Goal: Use online tool/utility: Use online tool/utility

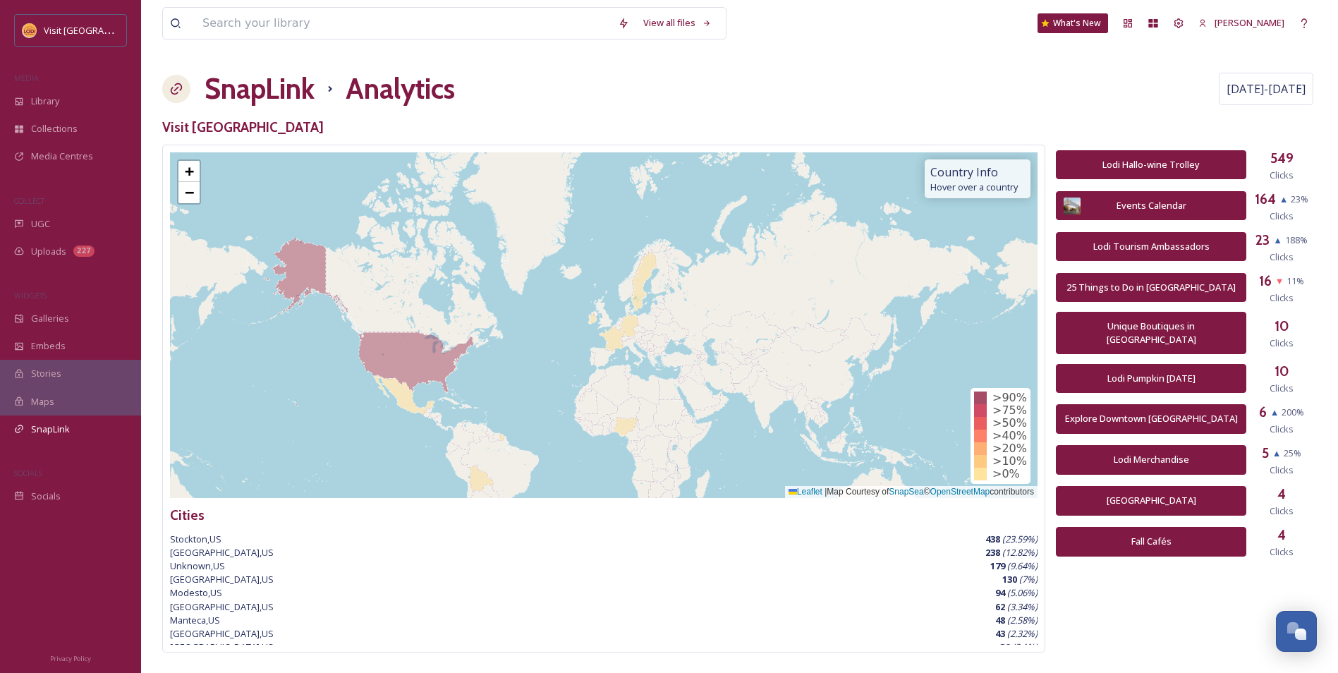
click at [289, 88] on h1 "SnapLink" at bounding box center [260, 89] width 110 height 42
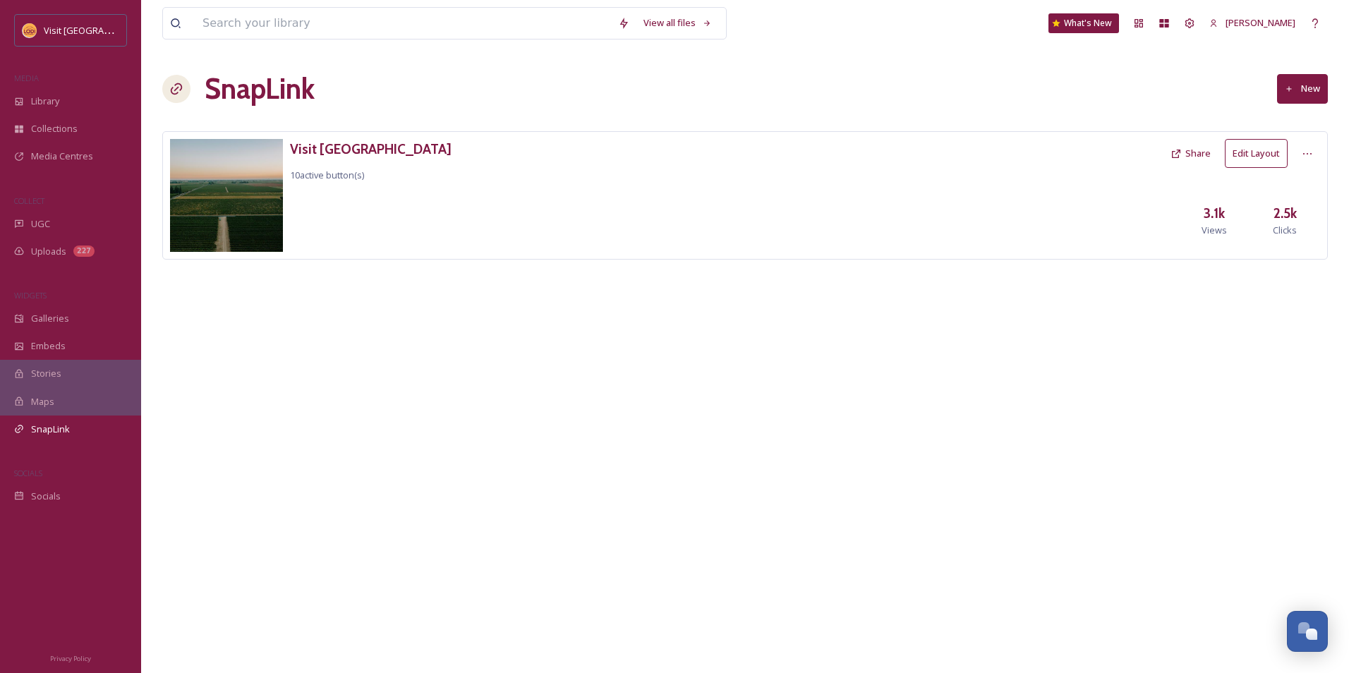
click at [1301, 90] on button "New" at bounding box center [1302, 88] width 51 height 29
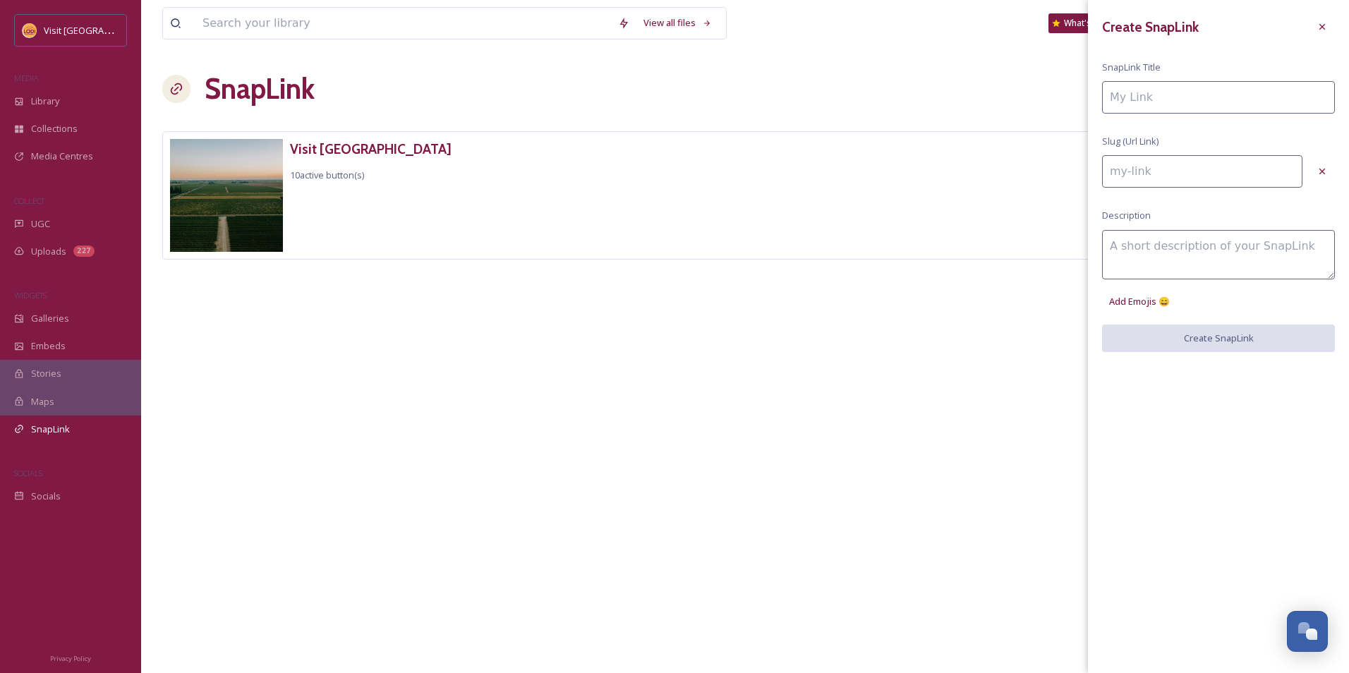
click at [1184, 102] on input at bounding box center [1218, 97] width 233 height 32
paste input "[URL][DOMAIN_NAME]"
type input "[URL][DOMAIN_NAME]"
type input "httpsvisitlodicomeventsthis-weekend-in-[GEOGRAPHIC_DATA]"
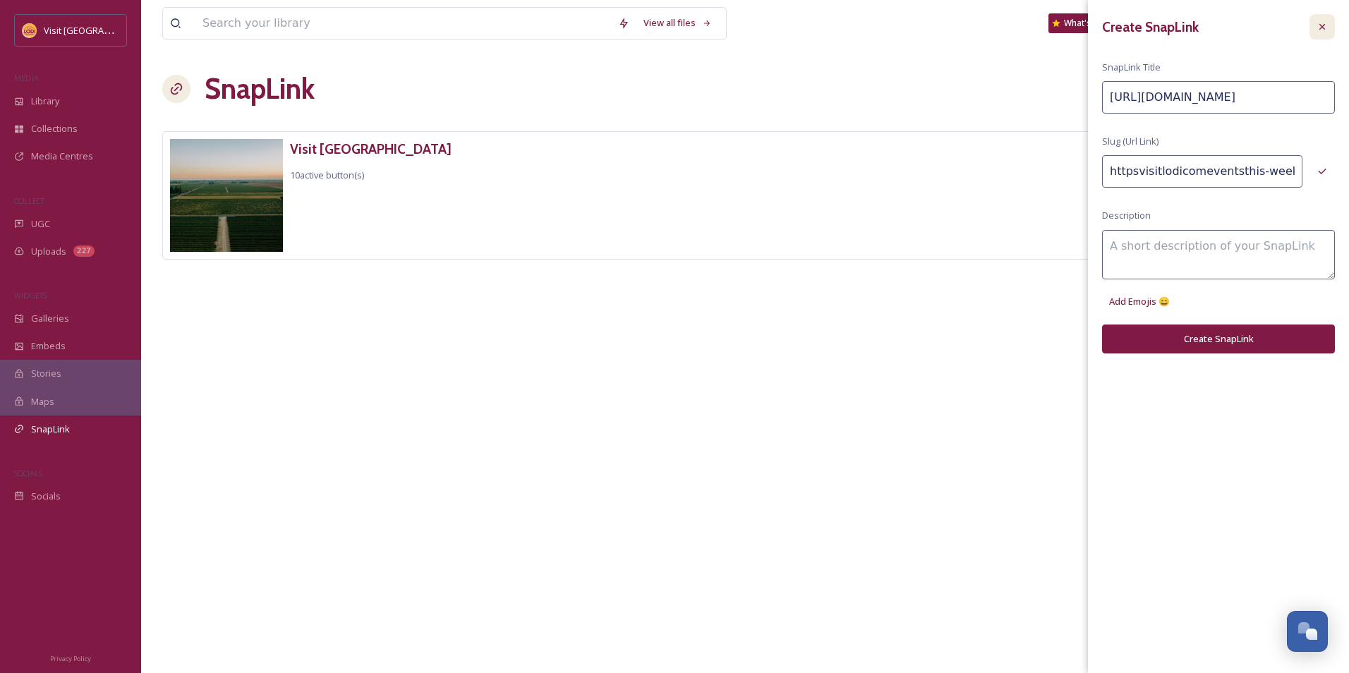
type input "[URL][DOMAIN_NAME]"
click at [1329, 32] on div at bounding box center [1321, 26] width 25 height 25
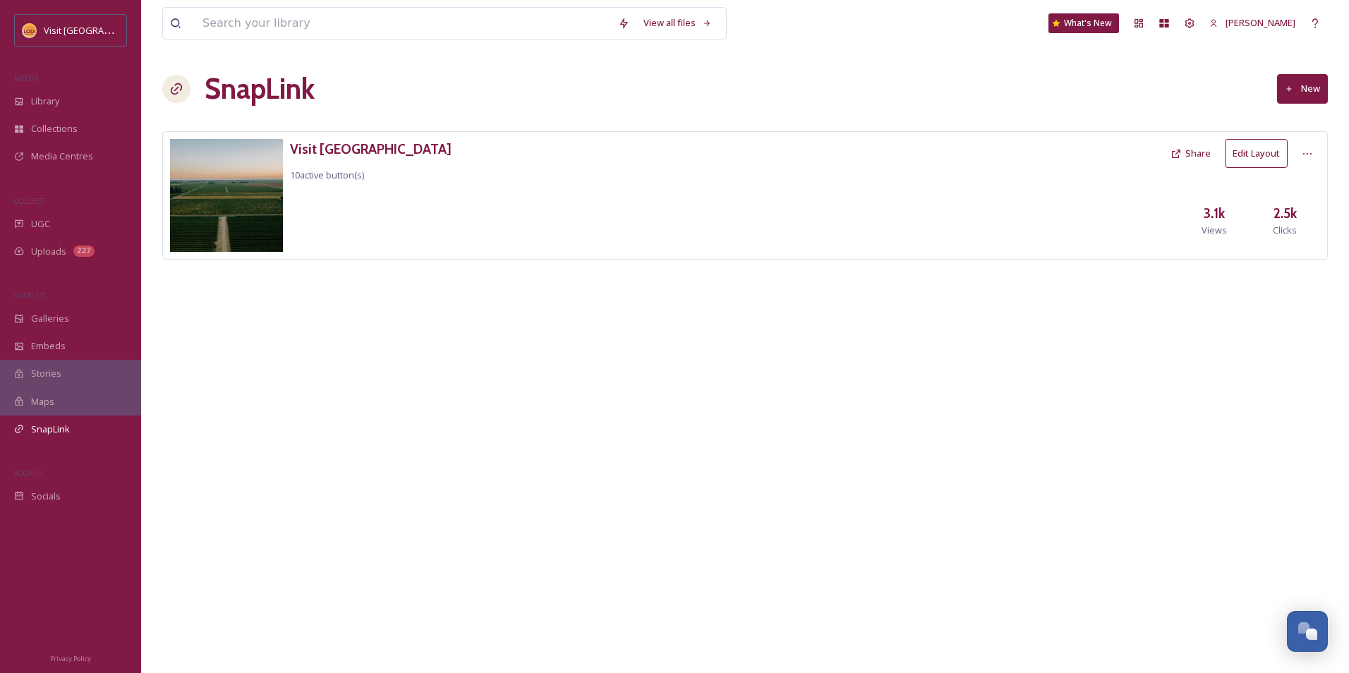
click at [1302, 84] on button "New" at bounding box center [1302, 88] width 51 height 29
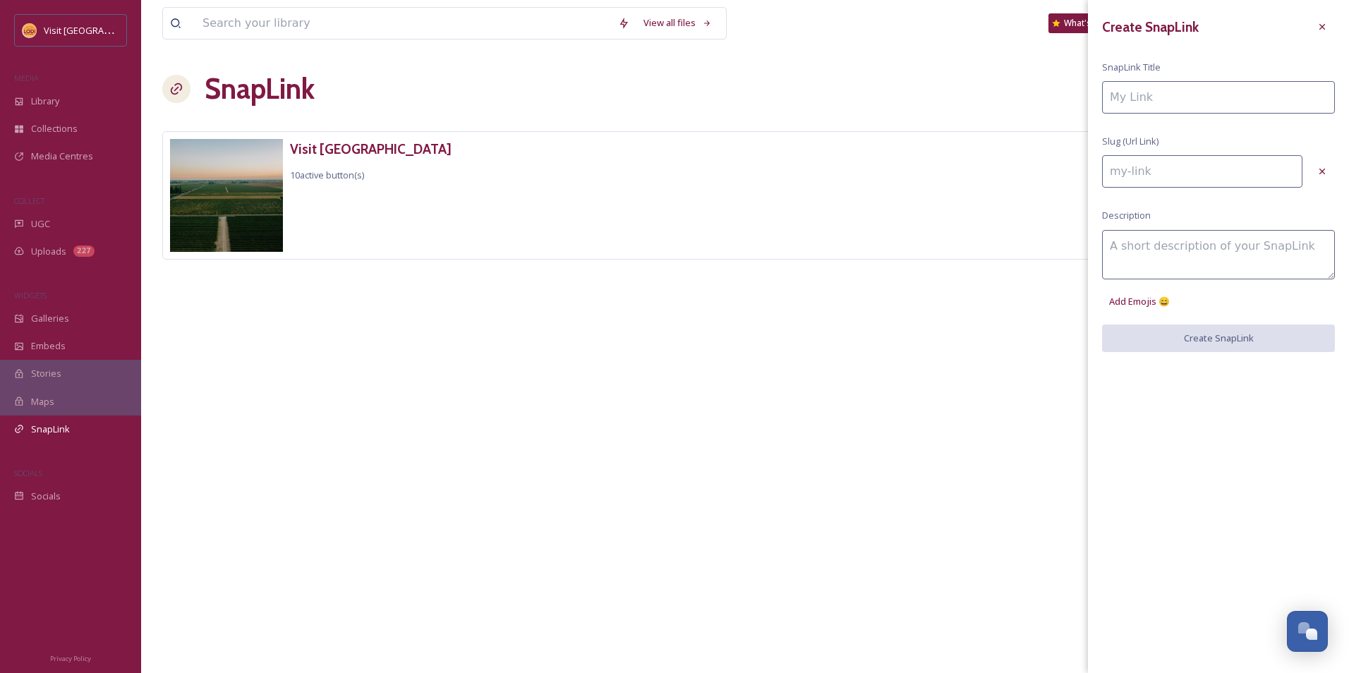
click at [1187, 169] on input at bounding box center [1202, 171] width 200 height 32
paste input "[URL][DOMAIN_NAME]"
type input "[URL][DOMAIN_NAME]"
click at [1173, 97] on input at bounding box center [1218, 97] width 233 height 32
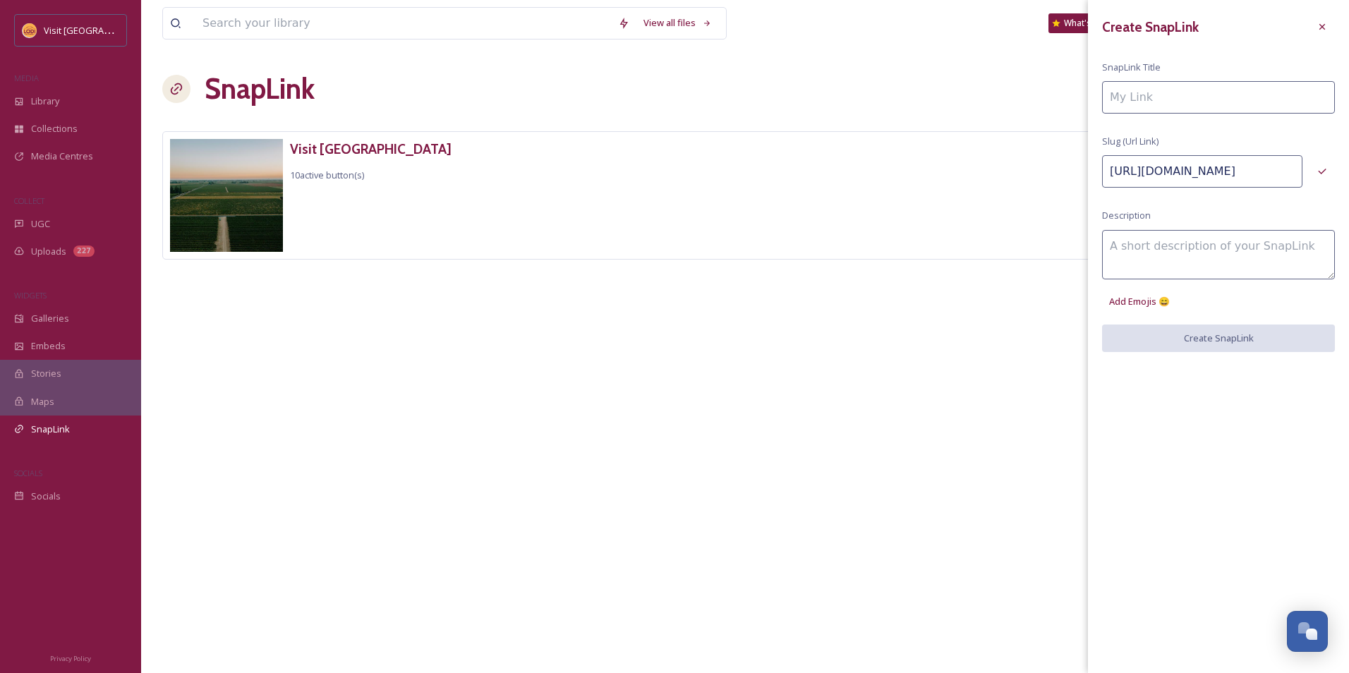
scroll to position [0, 0]
type input "-"
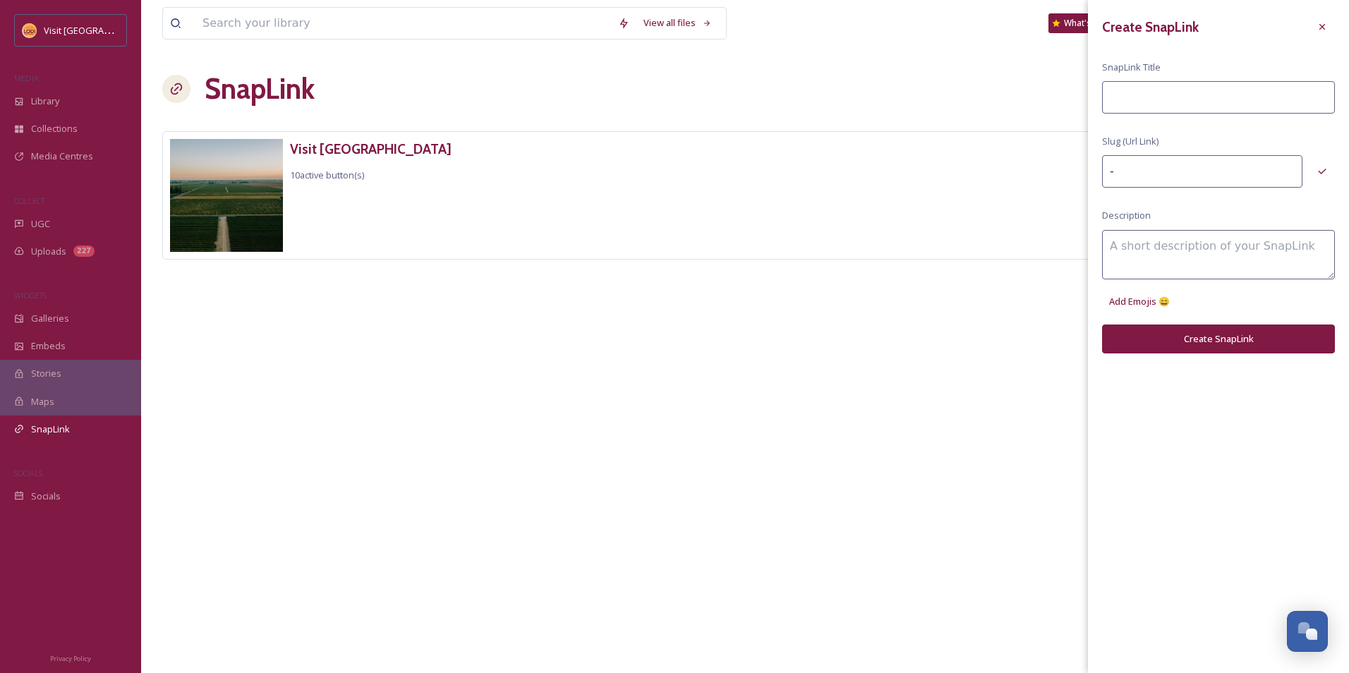
click at [1143, 169] on input "-" at bounding box center [1202, 171] width 200 height 32
drag, startPoint x: 1143, startPoint y: 169, endPoint x: 1068, endPoint y: 171, distance: 75.5
click at [1068, 171] on div "View all files What's New [PERSON_NAME] SnapLink New Visit [GEOGRAPHIC_DATA] 10…" at bounding box center [744, 336] width 1207 height 673
paste input "[URL][DOMAIN_NAME]"
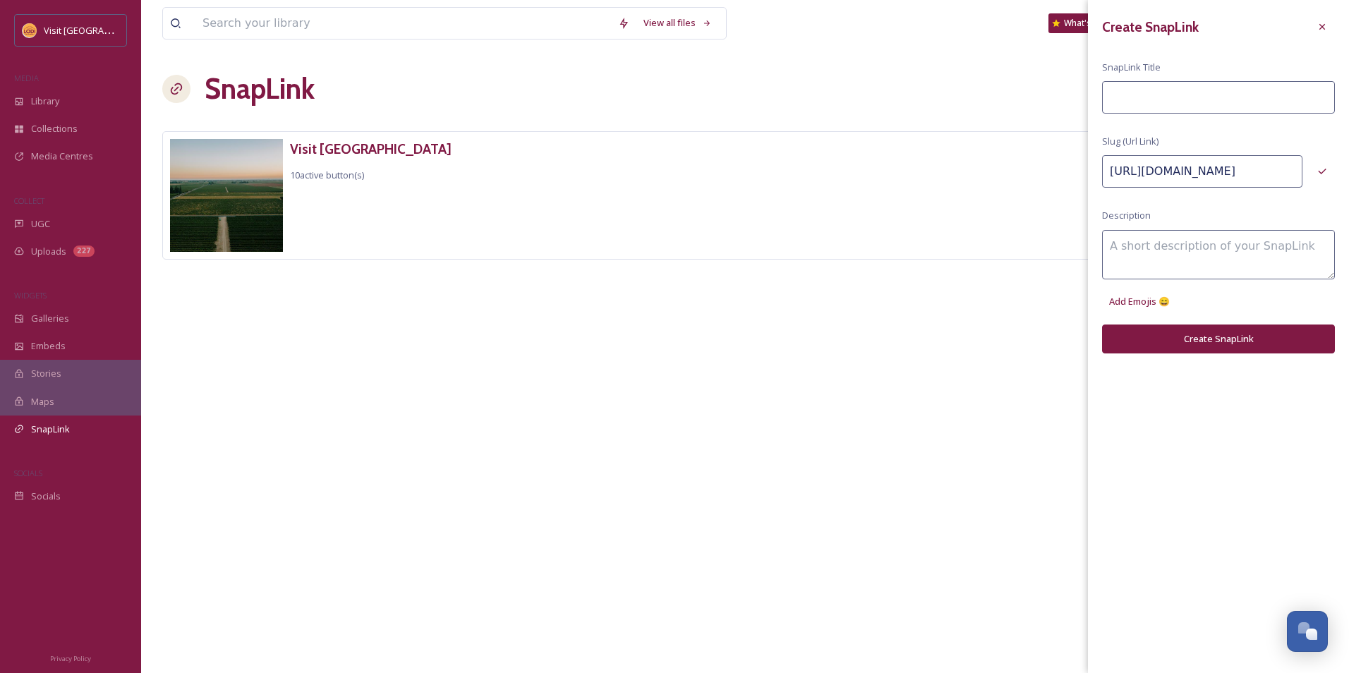
type input "[URL][DOMAIN_NAME]"
click at [1141, 92] on input at bounding box center [1218, 97] width 233 height 32
type input "T"
type input "-t"
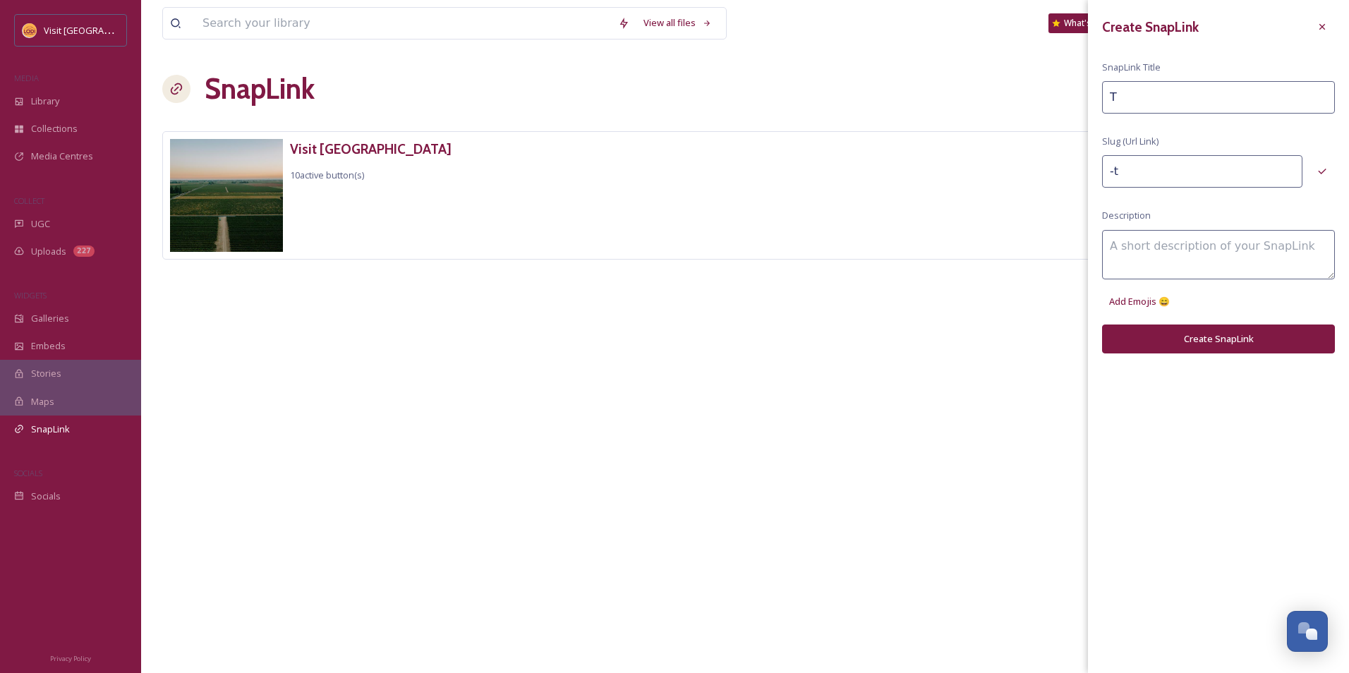
type input "Th"
type input "-th"
type input "Thi"
type input "-thi"
type input "Th"
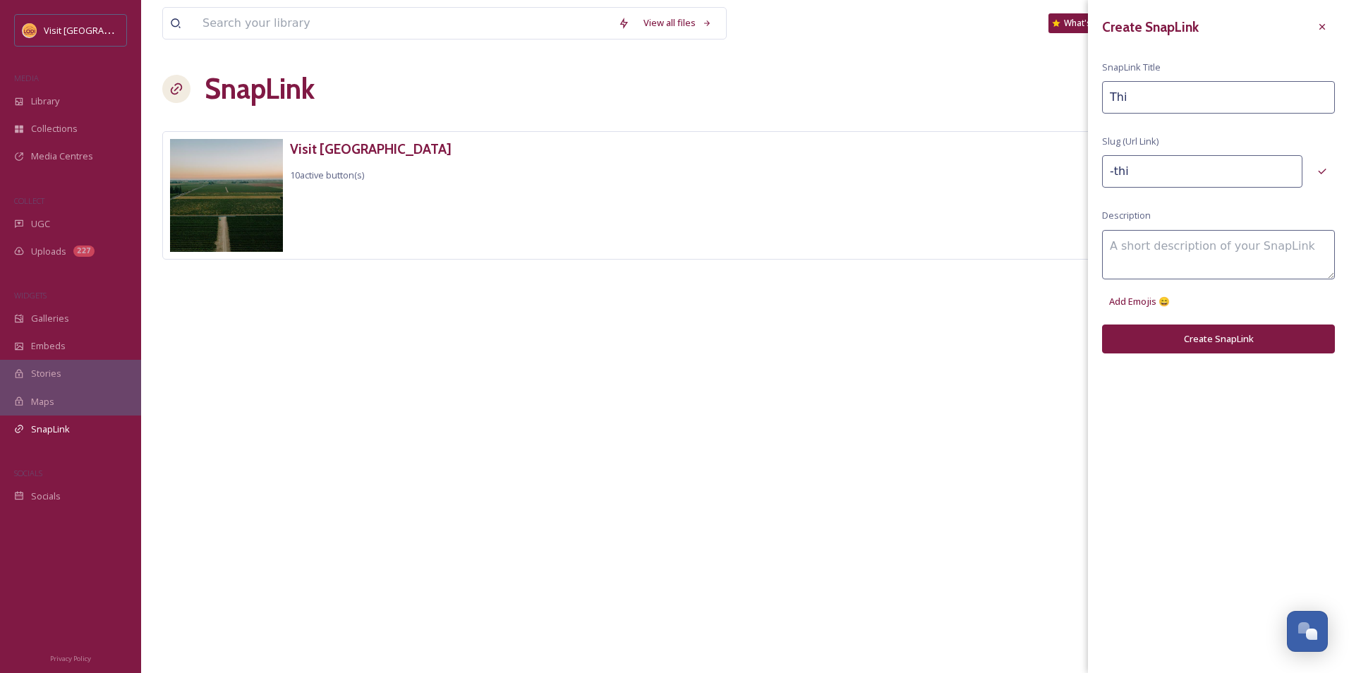
type input "-th"
type input "T"
type input "-t"
type input "-"
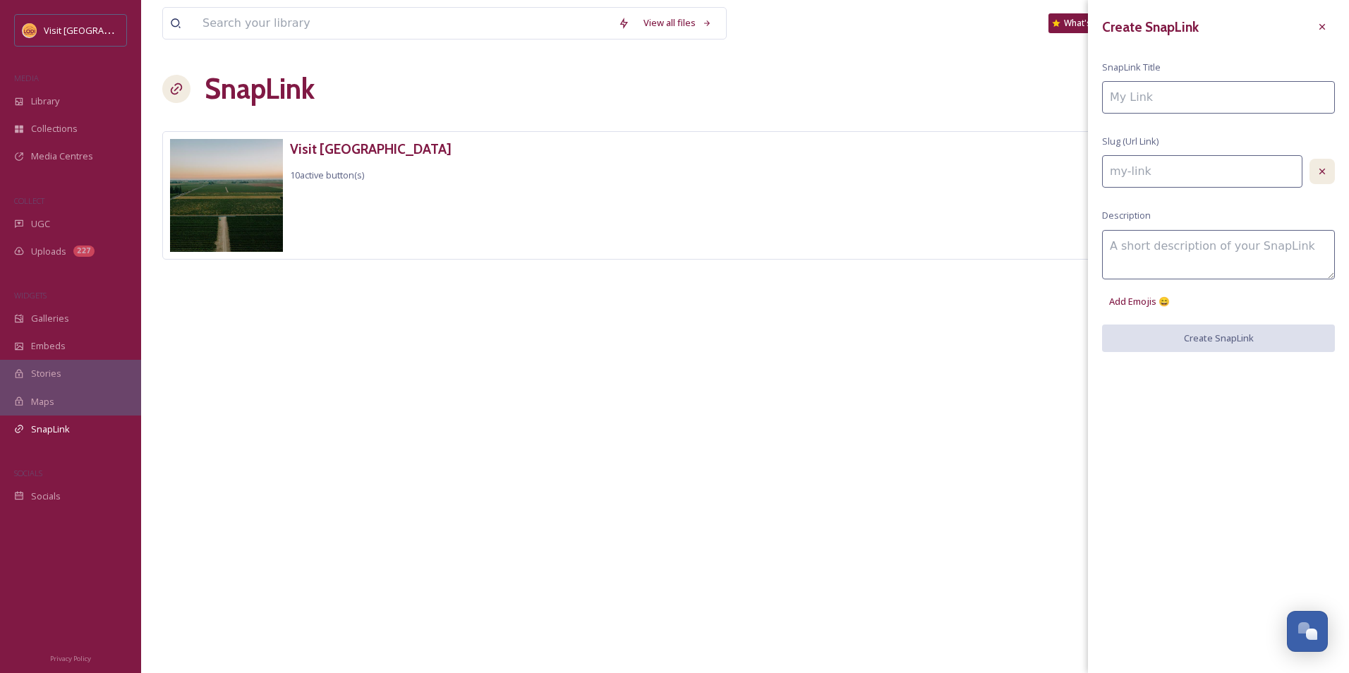
click at [1322, 170] on icon at bounding box center [1321, 171] width 11 height 11
click at [1220, 106] on input at bounding box center [1218, 97] width 233 height 32
type input "T"
type input "t"
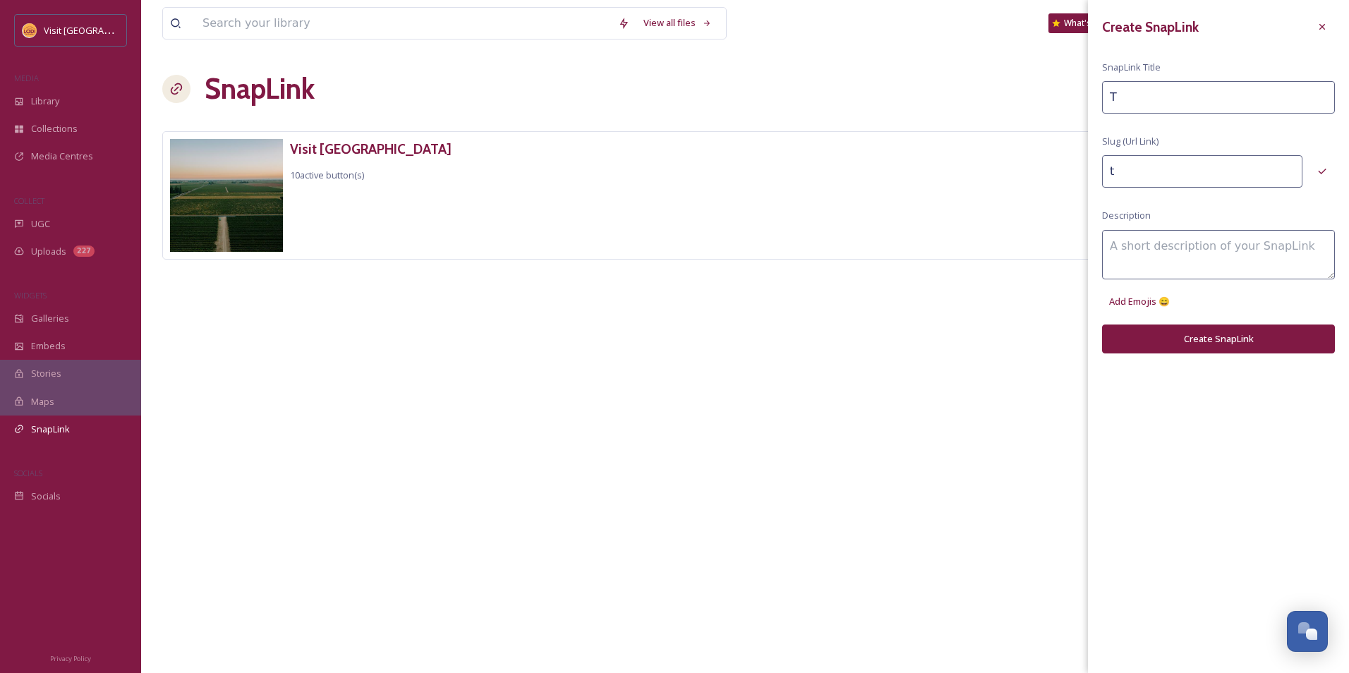
type input "Th"
type input "th"
type input "Th"
click at [1326, 30] on icon at bounding box center [1321, 26] width 11 height 11
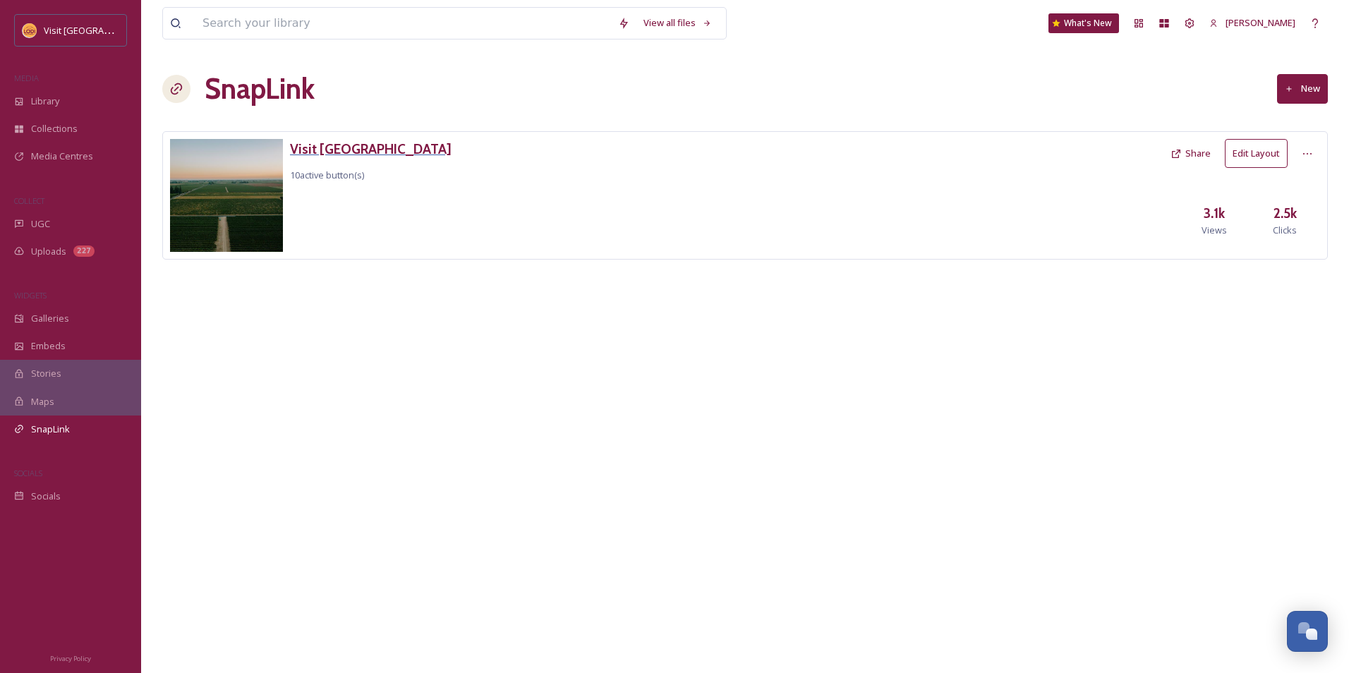
click at [328, 144] on h3 "Visit [GEOGRAPHIC_DATA]" at bounding box center [371, 149] width 162 height 20
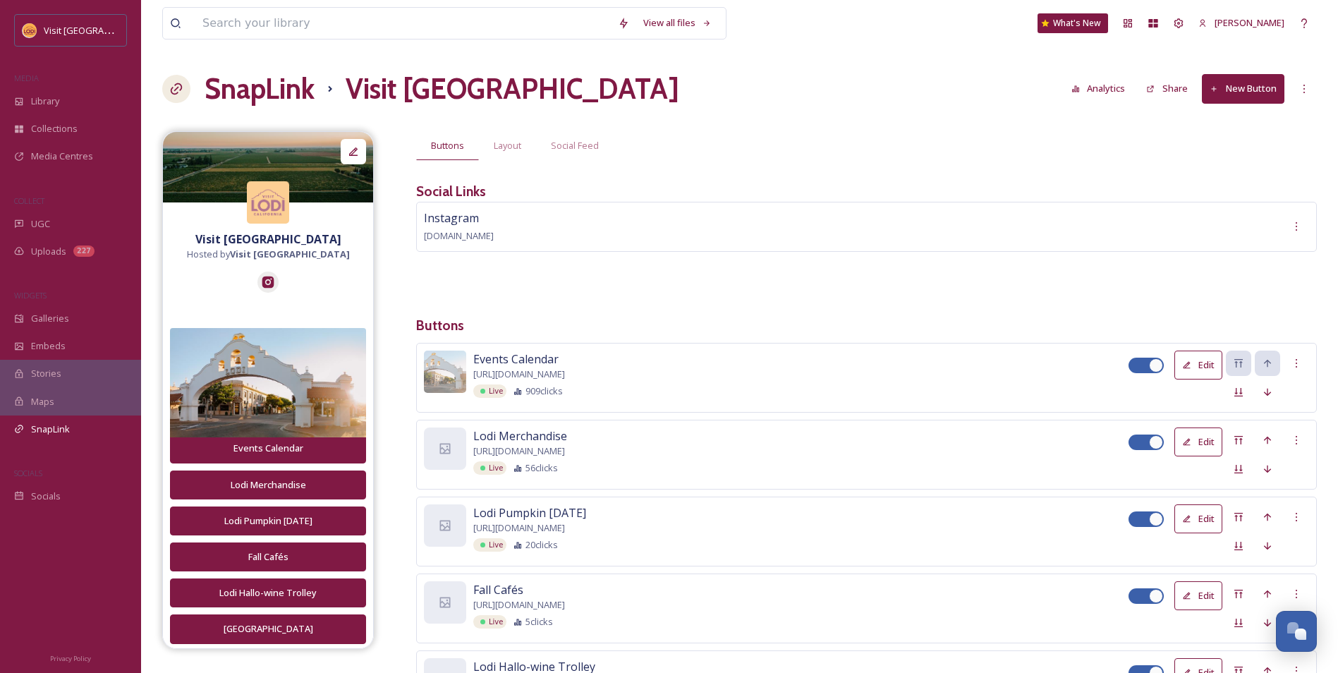
click at [1210, 87] on icon at bounding box center [1214, 89] width 9 height 9
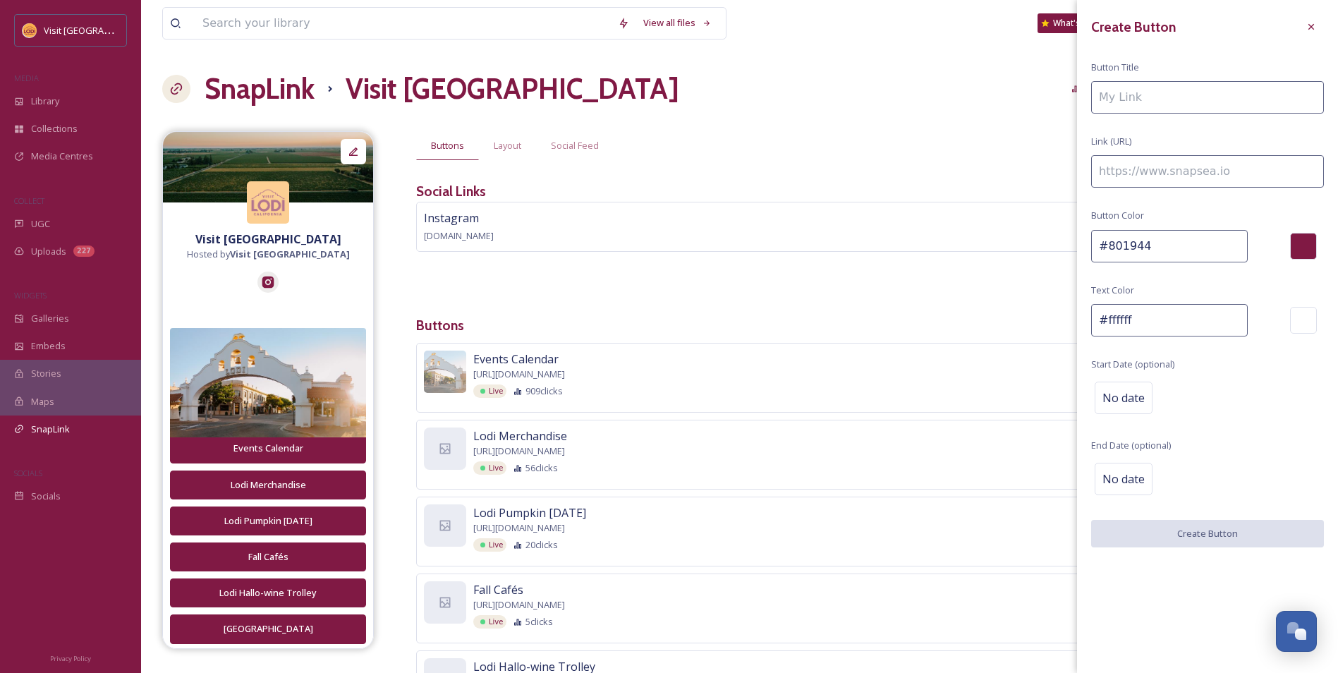
click at [1168, 183] on input at bounding box center [1207, 171] width 233 height 32
paste input "[URL][DOMAIN_NAME]"
type input "[URL][DOMAIN_NAME]"
click at [1152, 109] on input at bounding box center [1207, 97] width 233 height 32
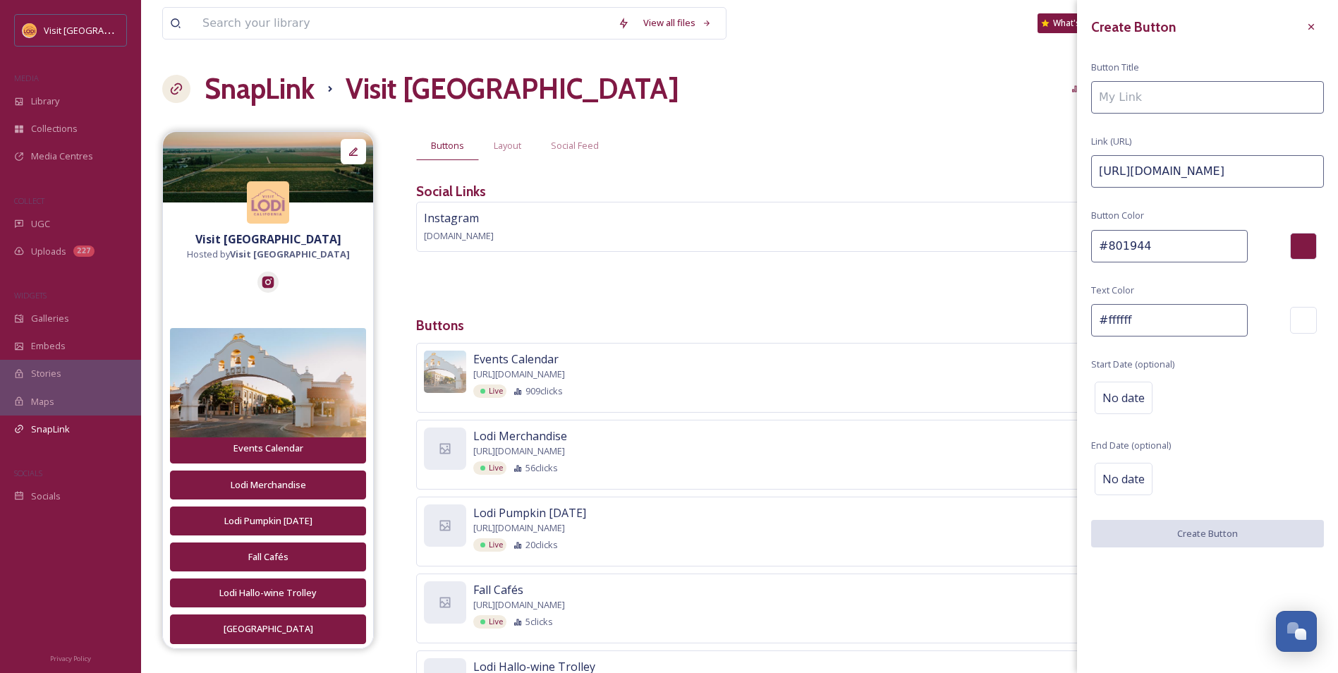
scroll to position [0, 0]
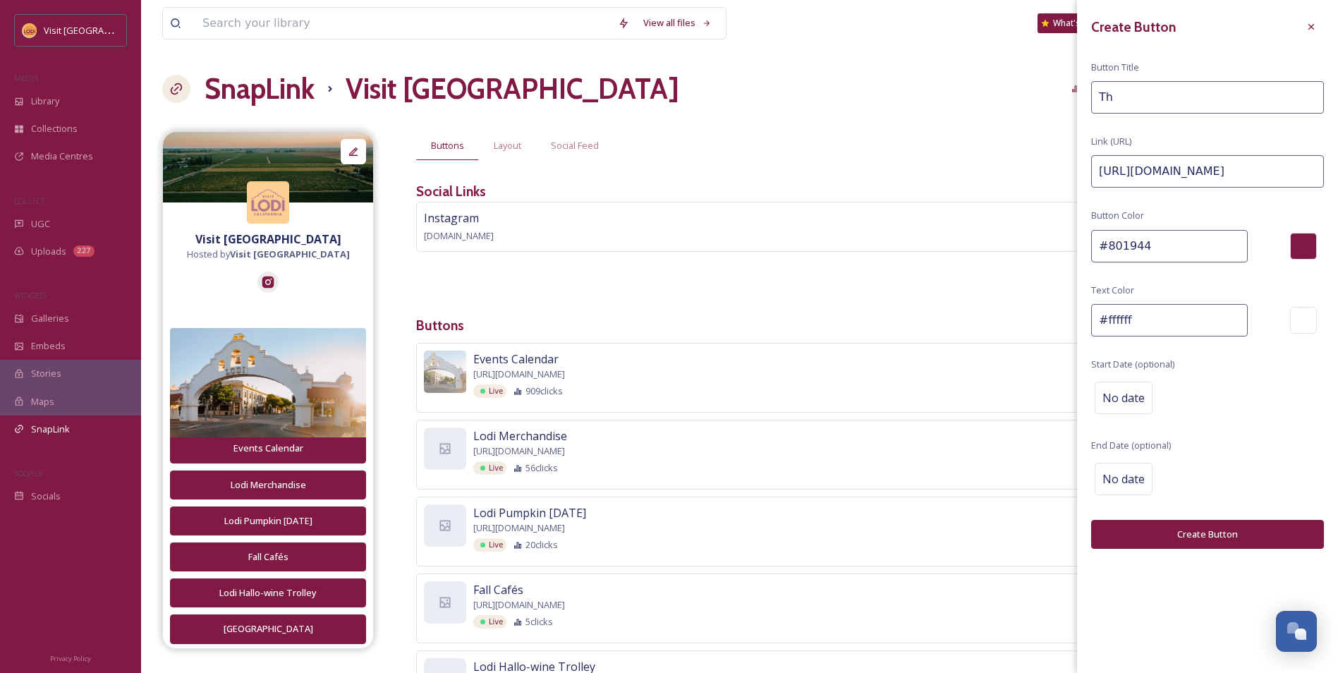
type input "T"
type input "Events This Weekend"
click at [1292, 530] on button "Create Button" at bounding box center [1207, 534] width 233 height 29
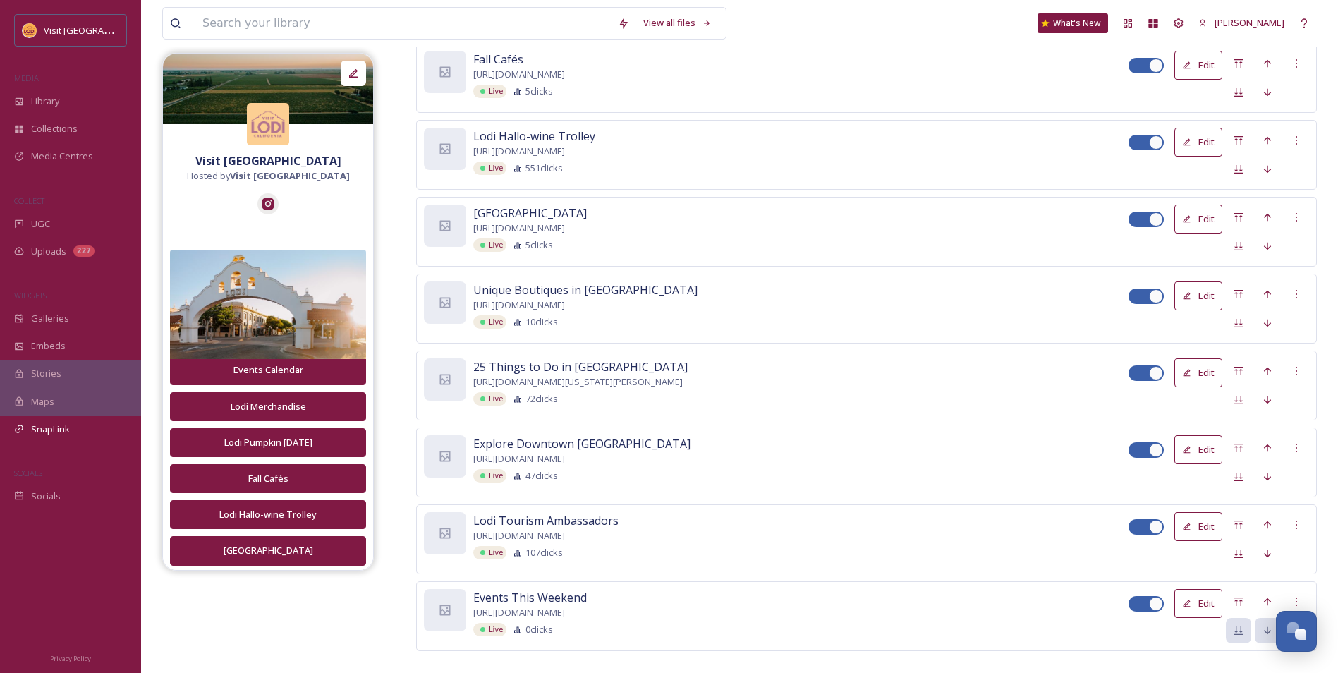
scroll to position [550, 0]
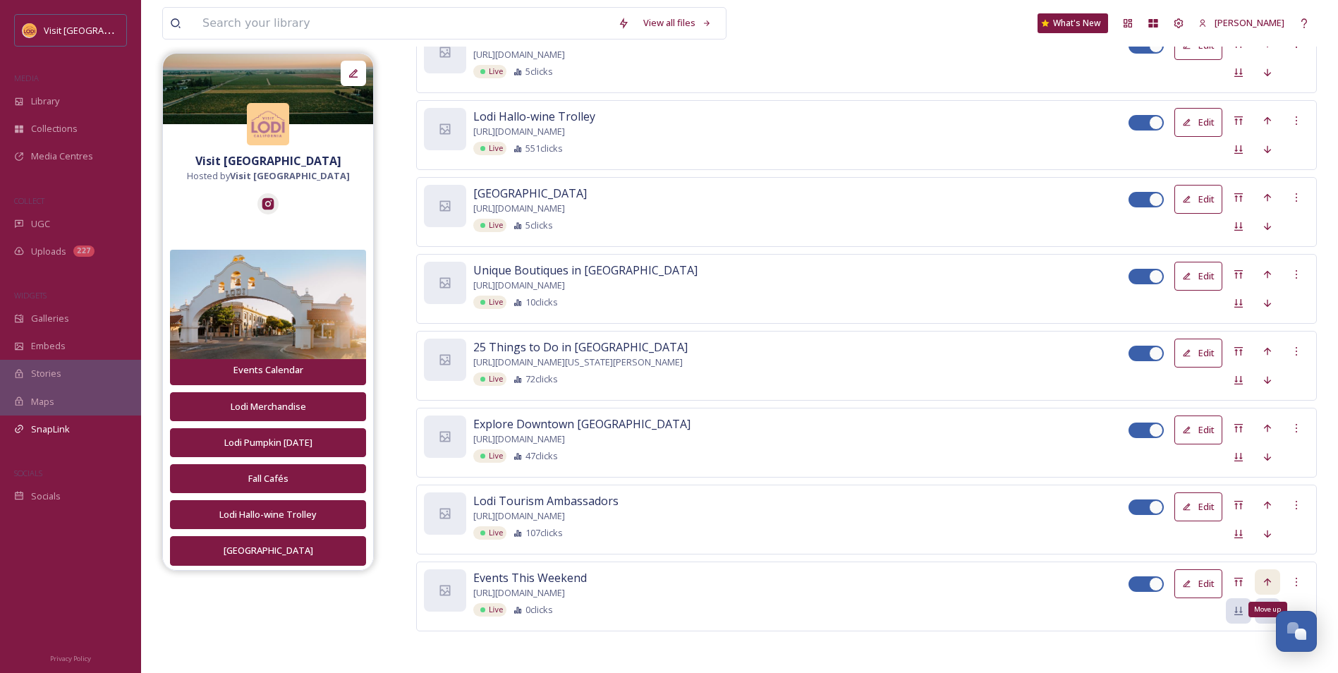
click at [1277, 575] on div "Move up" at bounding box center [1267, 581] width 25 height 25
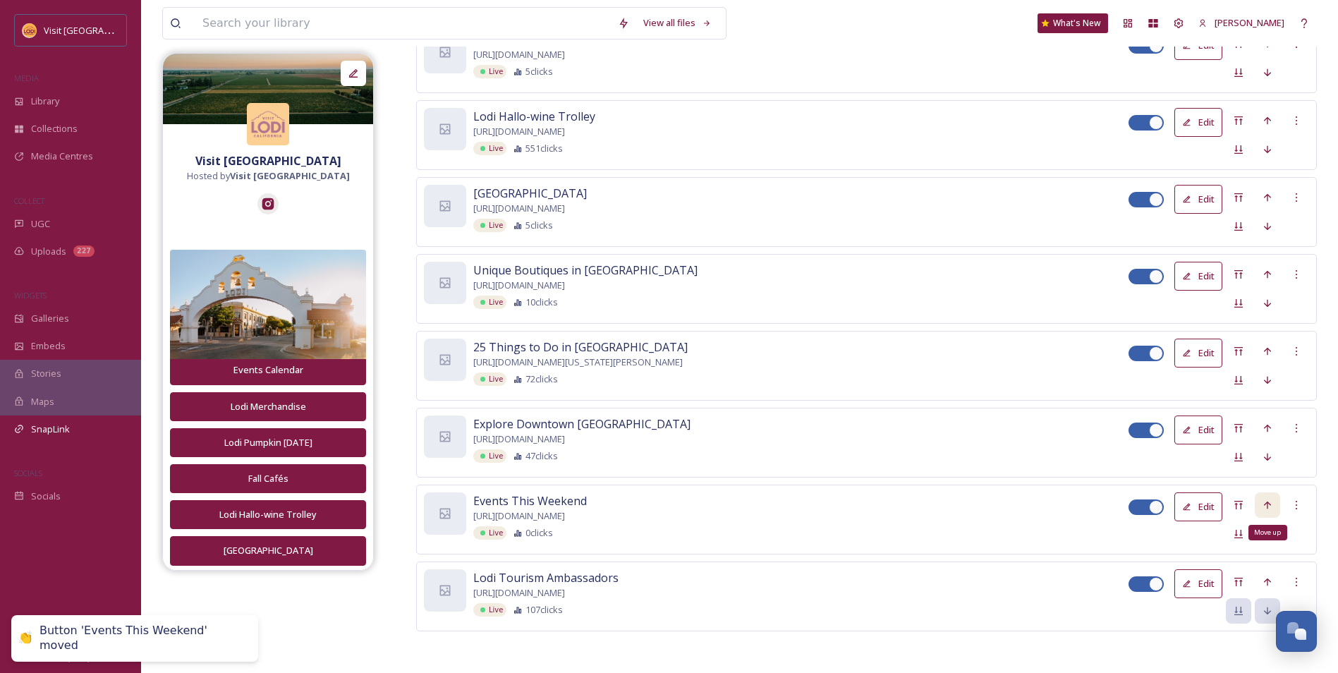
click at [1262, 497] on div "Move up" at bounding box center [1267, 504] width 25 height 25
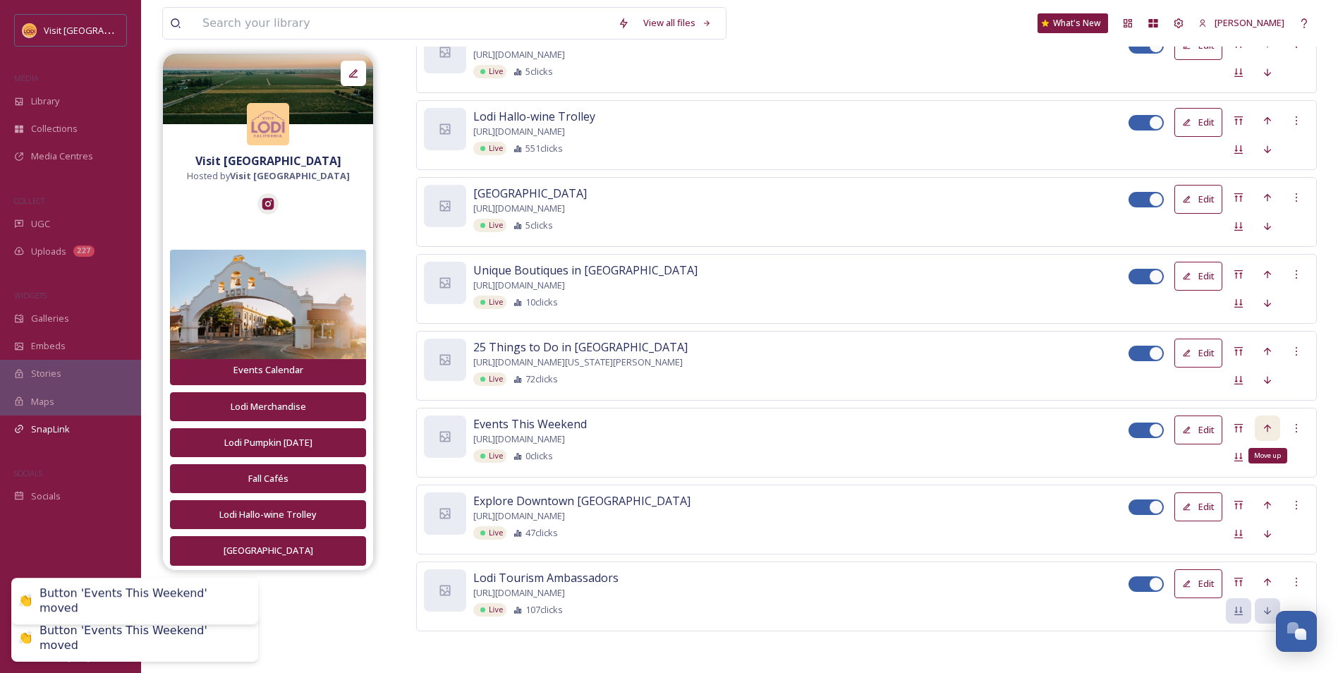
click at [1272, 429] on icon at bounding box center [1267, 427] width 11 height 11
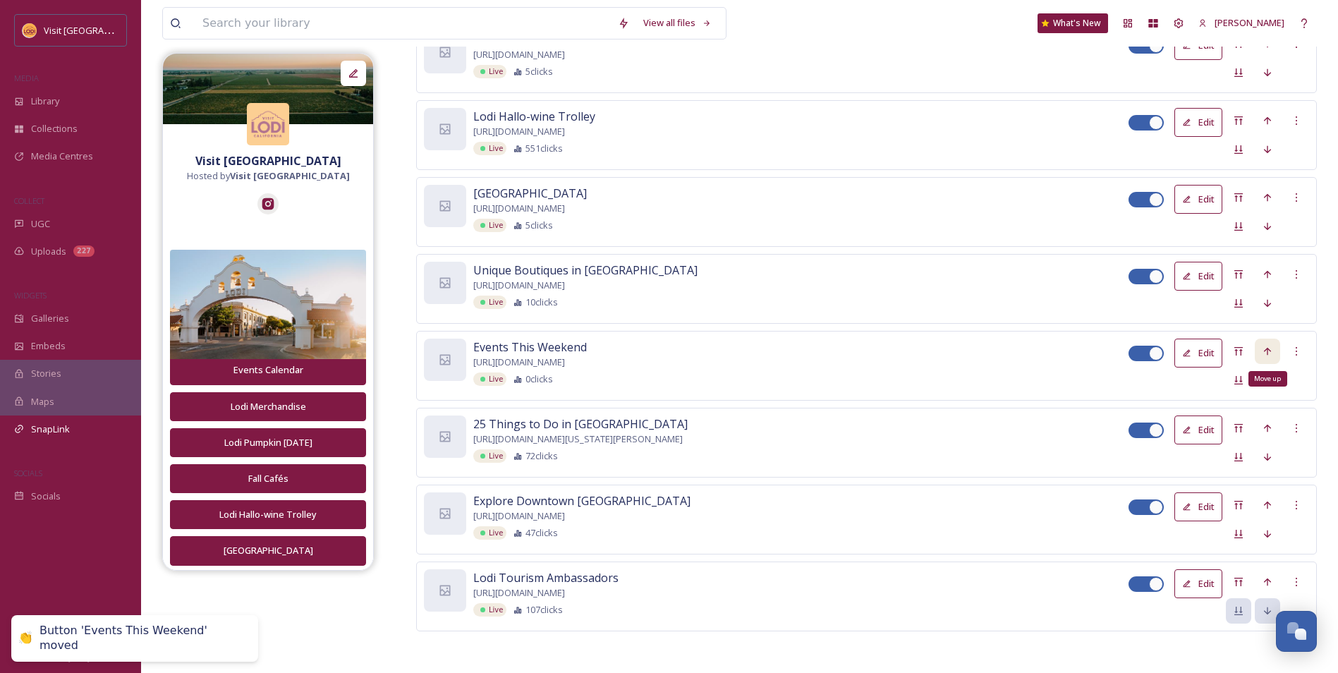
click at [1262, 353] on icon at bounding box center [1267, 351] width 11 height 11
click at [1276, 274] on div "Move up" at bounding box center [1267, 274] width 25 height 25
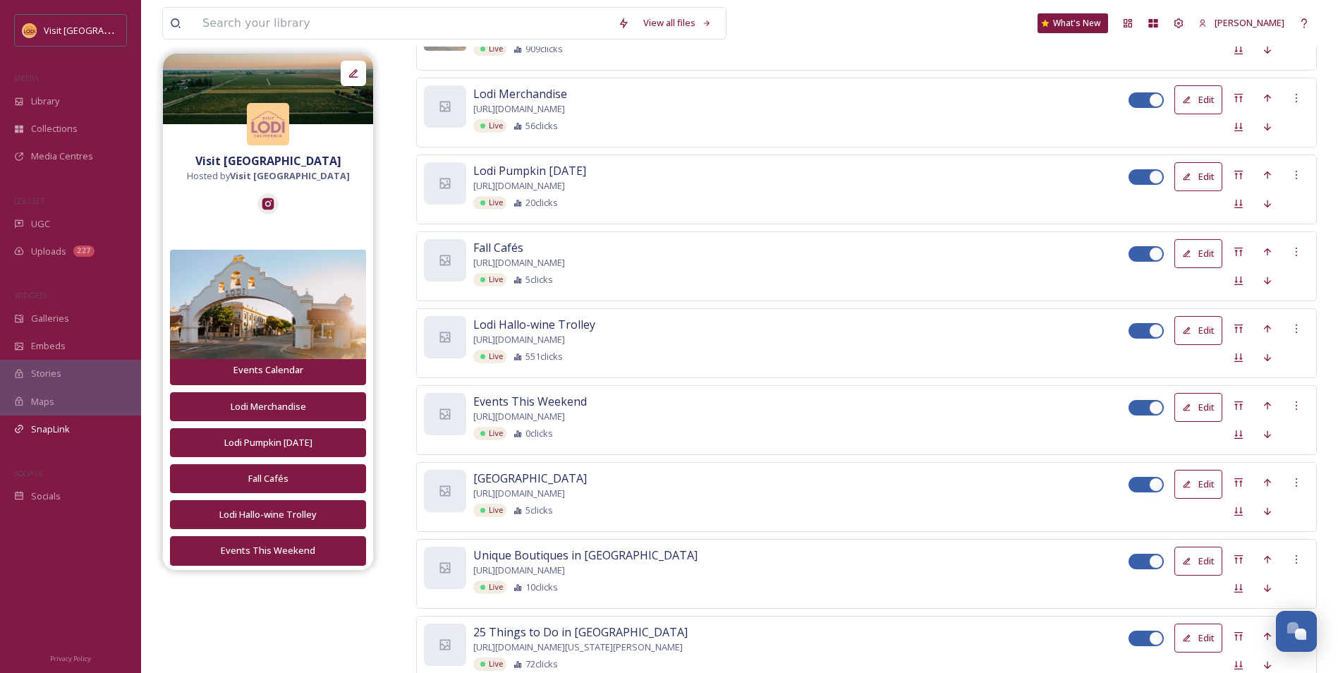
scroll to position [339, 0]
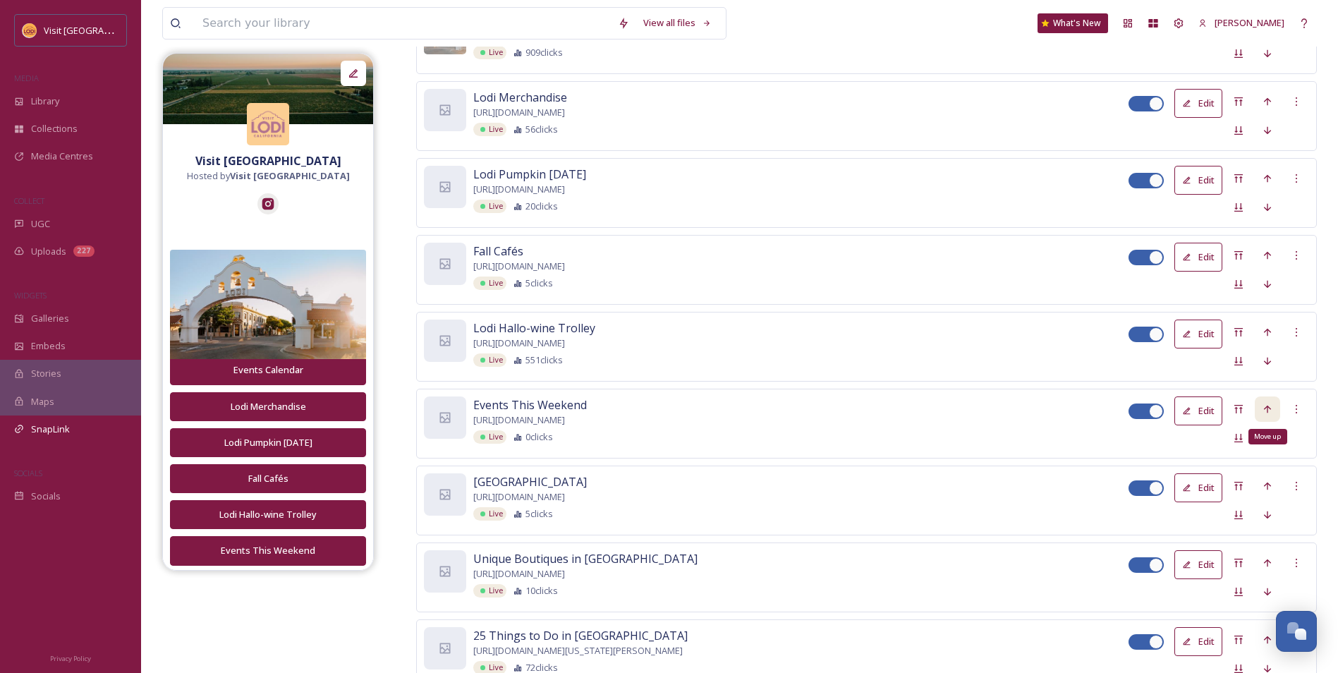
click at [1267, 408] on icon at bounding box center [1267, 409] width 7 height 8
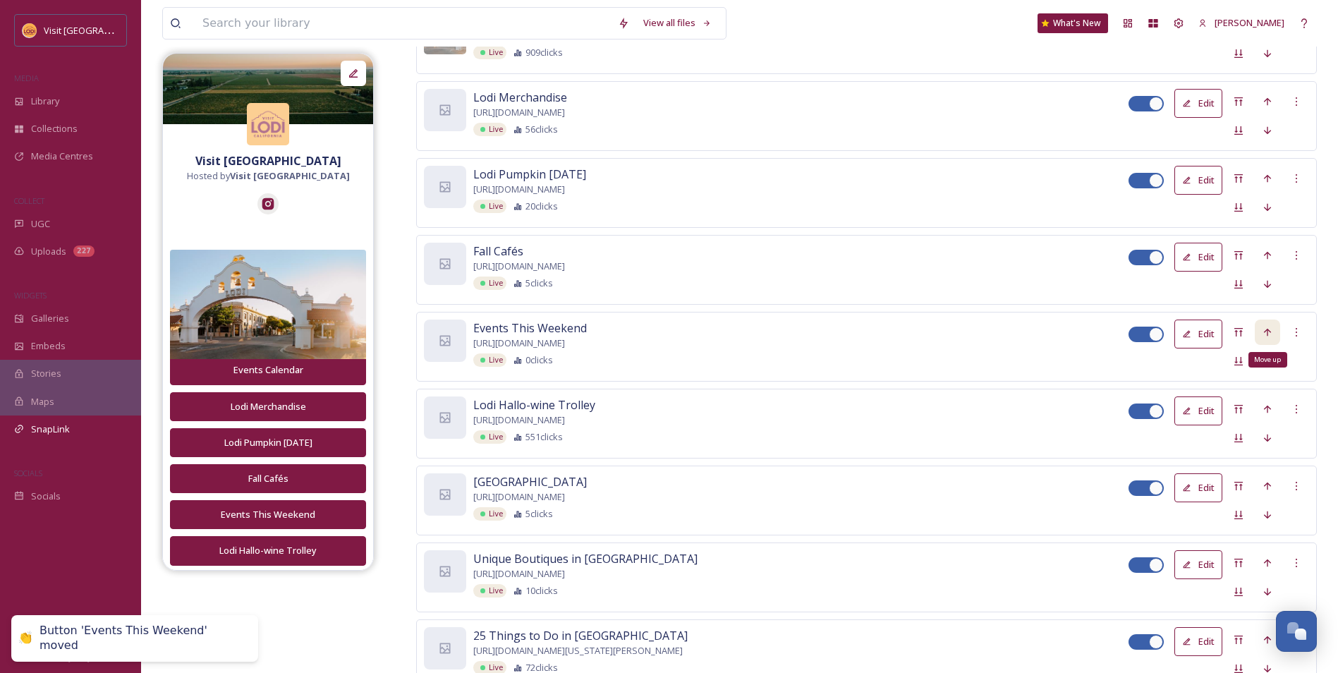
click at [1269, 333] on icon at bounding box center [1267, 332] width 11 height 11
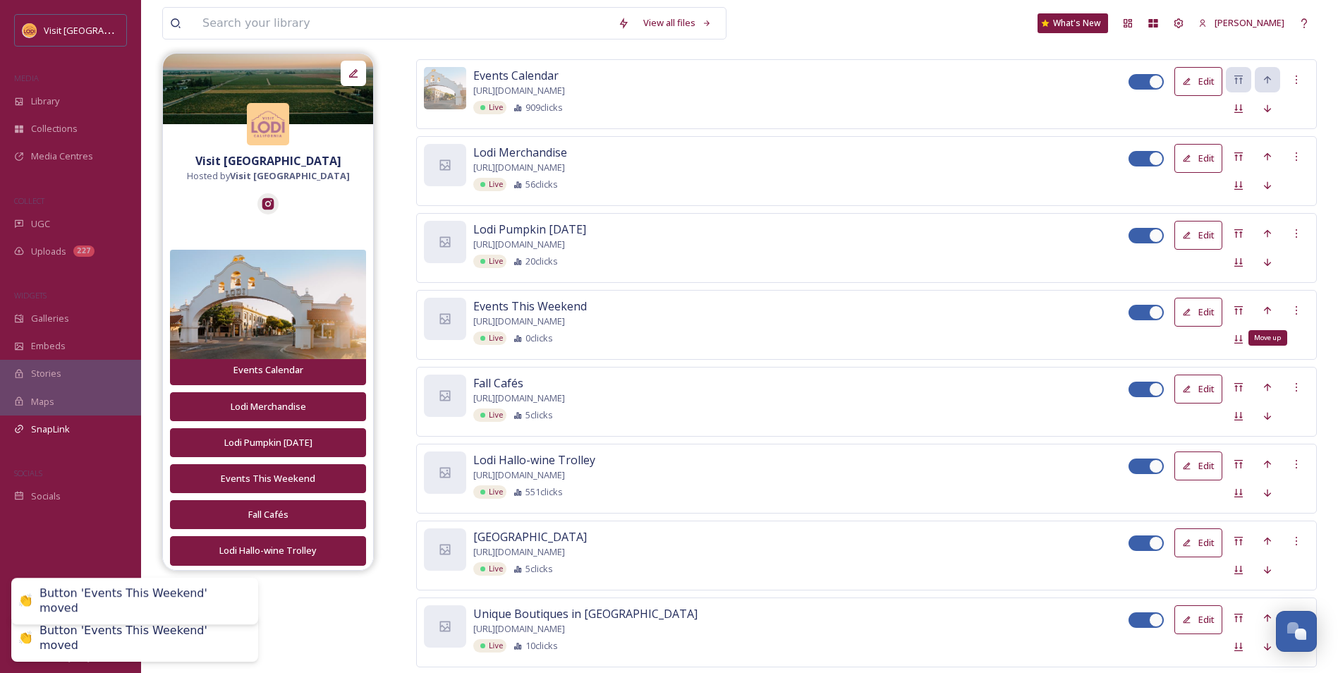
scroll to position [268, 0]
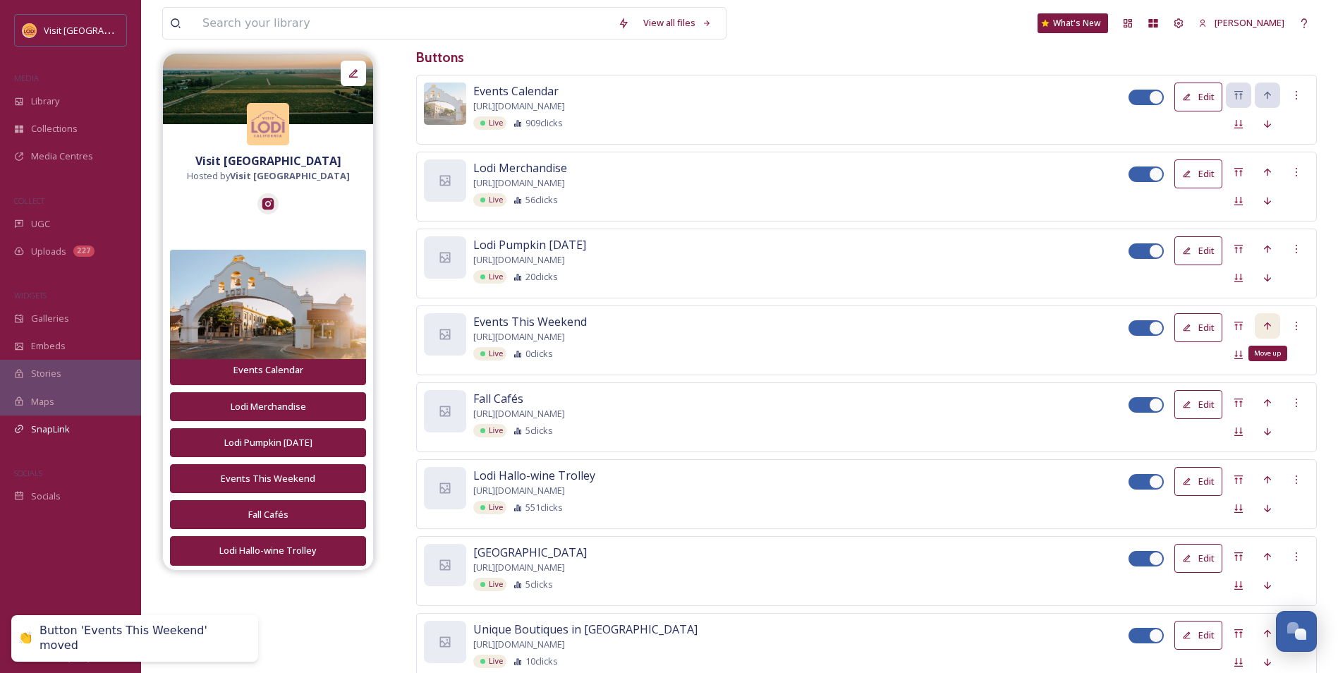
click at [1267, 320] on icon at bounding box center [1267, 325] width 11 height 11
click at [1268, 248] on icon at bounding box center [1267, 248] width 11 height 11
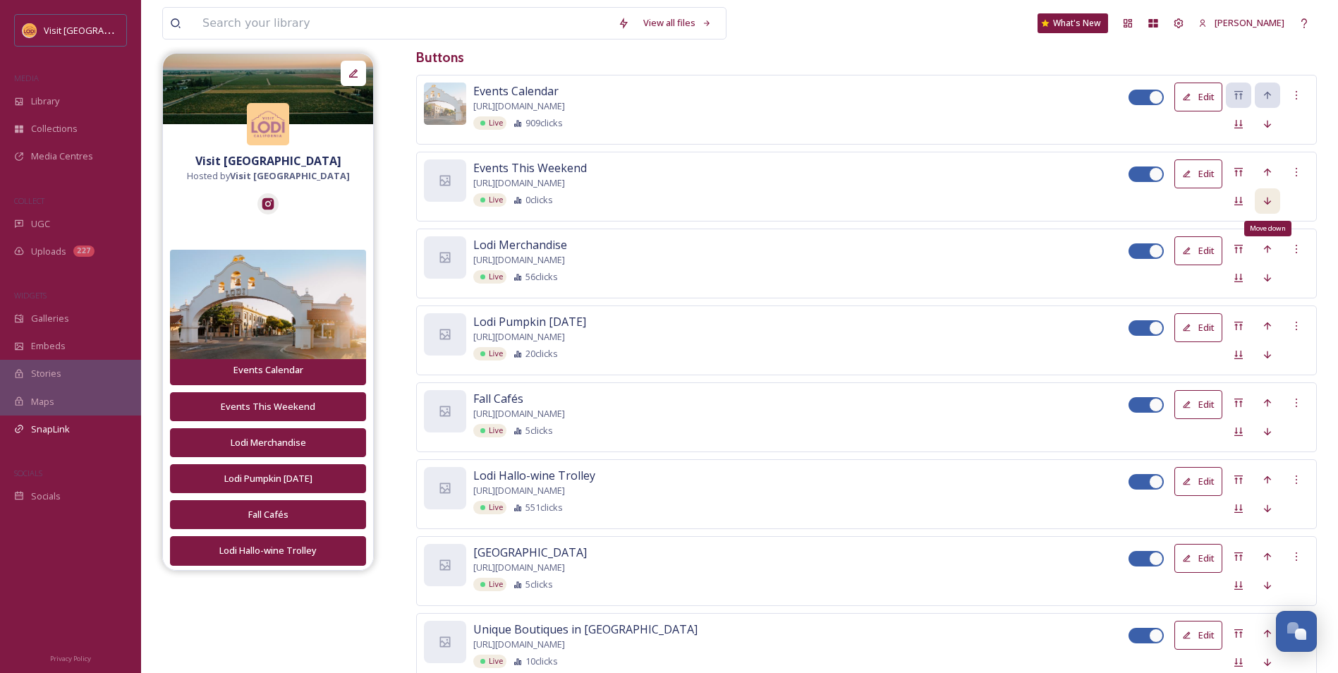
click at [1267, 199] on icon at bounding box center [1267, 200] width 11 height 11
